Goal: Task Accomplishment & Management: Manage account settings

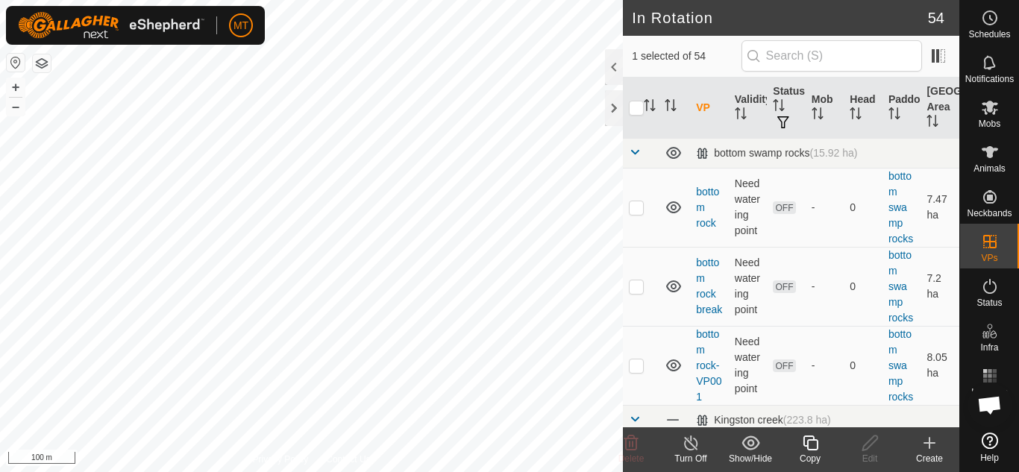
click at [805, 447] on icon at bounding box center [810, 443] width 19 height 18
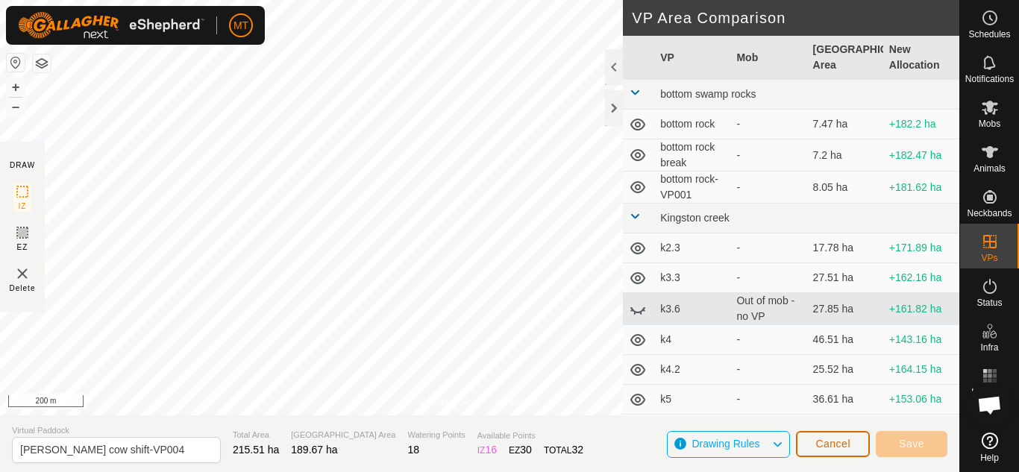
click at [837, 442] on span "Cancel" at bounding box center [832, 444] width 35 height 12
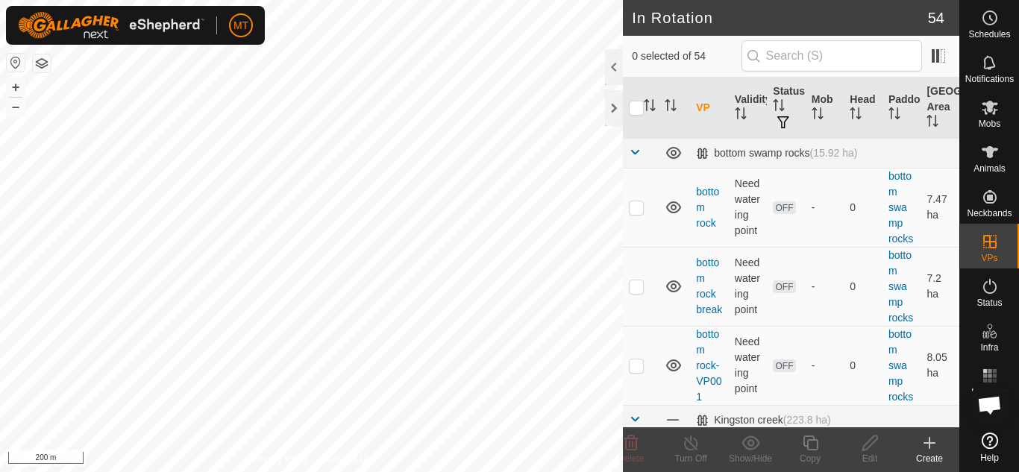
checkbox input "true"
click at [813, 449] on icon at bounding box center [810, 443] width 15 height 15
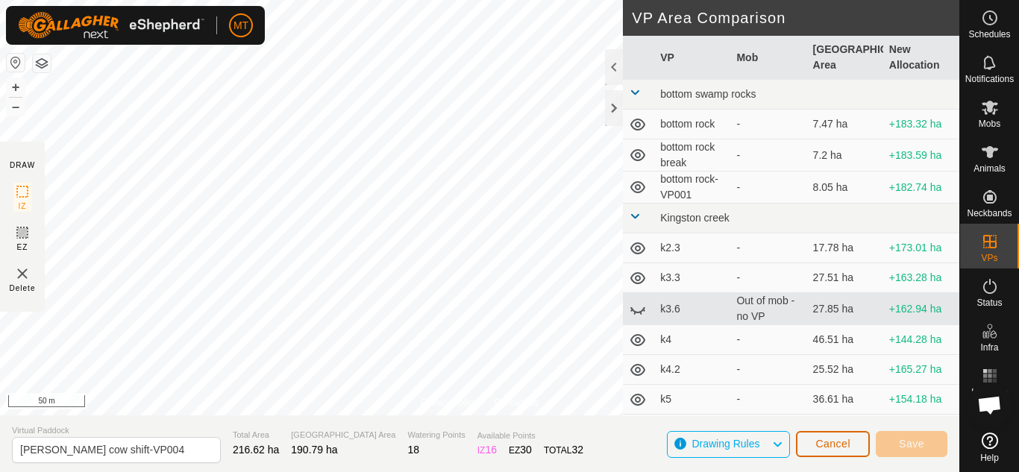
click at [840, 445] on span "Cancel" at bounding box center [832, 444] width 35 height 12
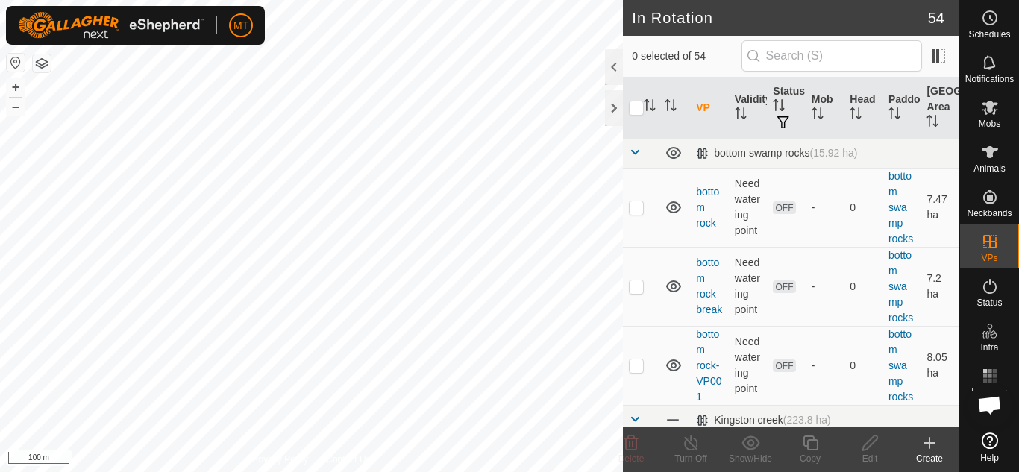
click at [227, 471] on html "MT Schedules Notifications Mobs Animals Neckbands VPs Status Infra Heatmap Help…" at bounding box center [509, 236] width 1019 height 472
